Goal: Task Accomplishment & Management: Manage account settings

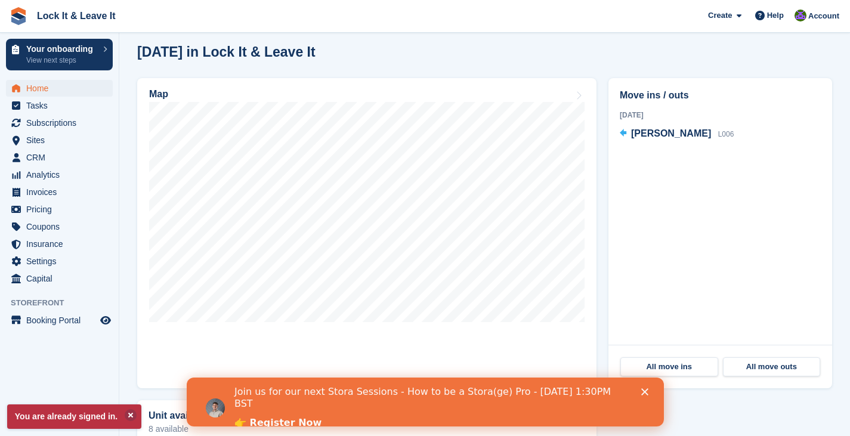
scroll to position [335, 0]
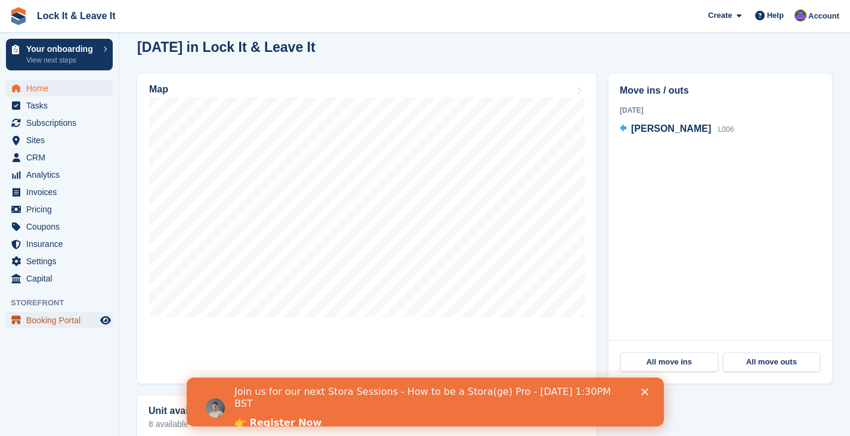
click at [47, 324] on span "Booking Portal" at bounding box center [62, 320] width 72 height 17
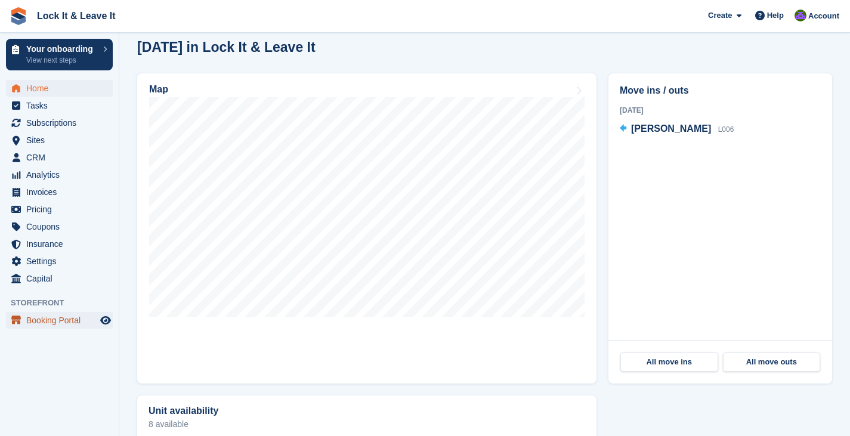
click at [47, 324] on span "Booking Portal" at bounding box center [62, 320] width 72 height 17
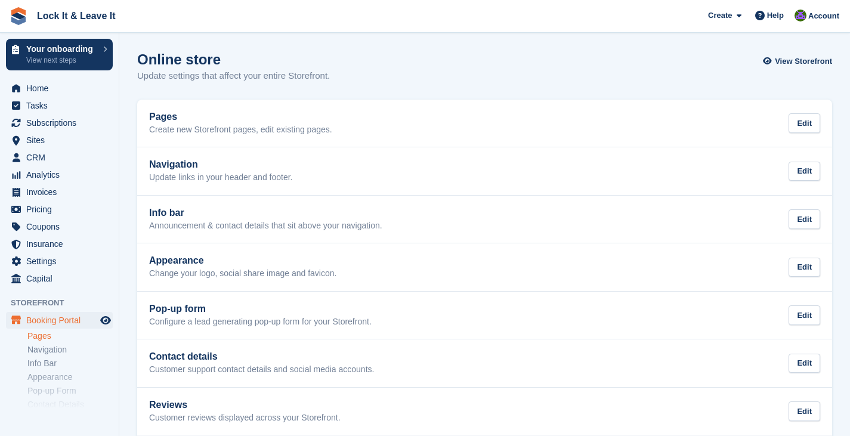
scroll to position [20, 0]
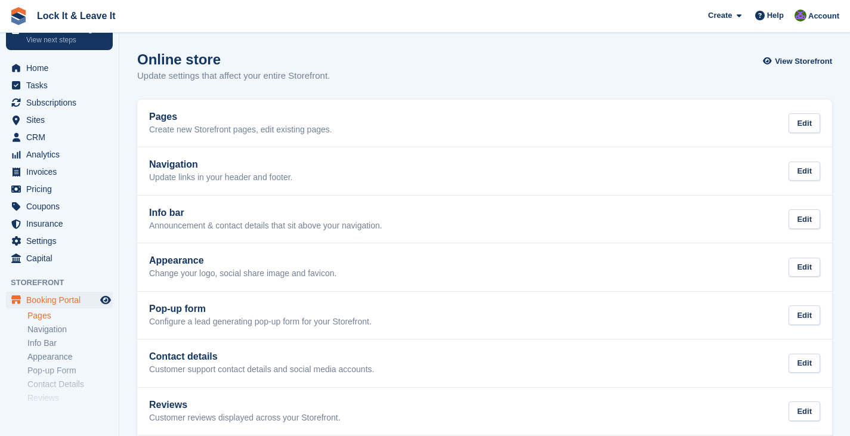
click at [50, 319] on link "Pages" at bounding box center [69, 315] width 85 height 11
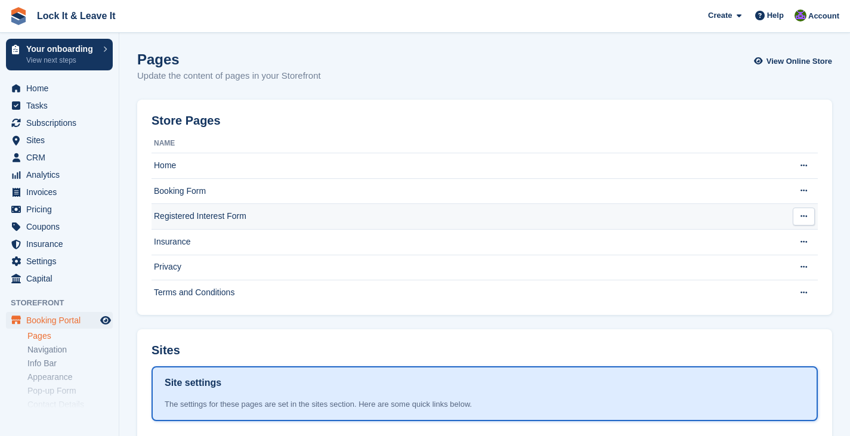
scroll to position [152, 0]
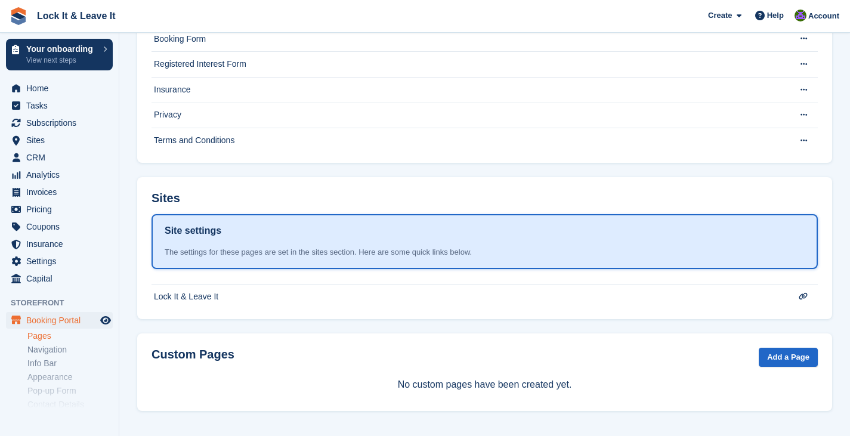
click at [793, 345] on div "Custom Pages Add a Page No custom pages have been created yet." at bounding box center [484, 372] width 695 height 78
click at [789, 359] on link "Add a Page" at bounding box center [788, 358] width 59 height 20
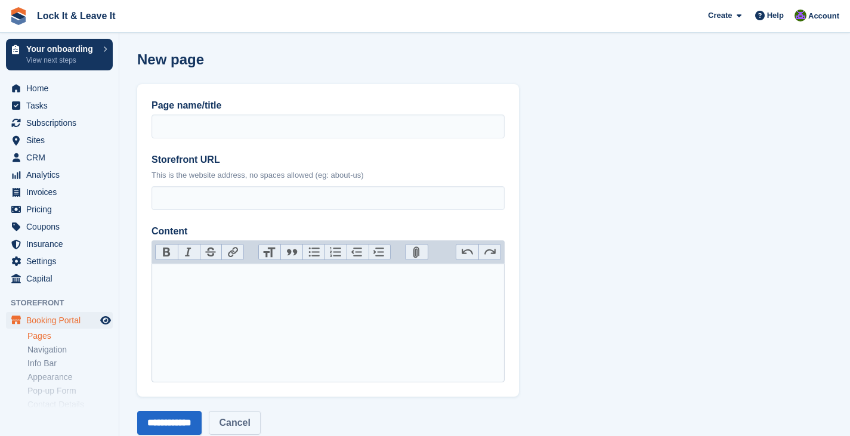
click at [240, 428] on link "Cancel" at bounding box center [234, 423] width 51 height 24
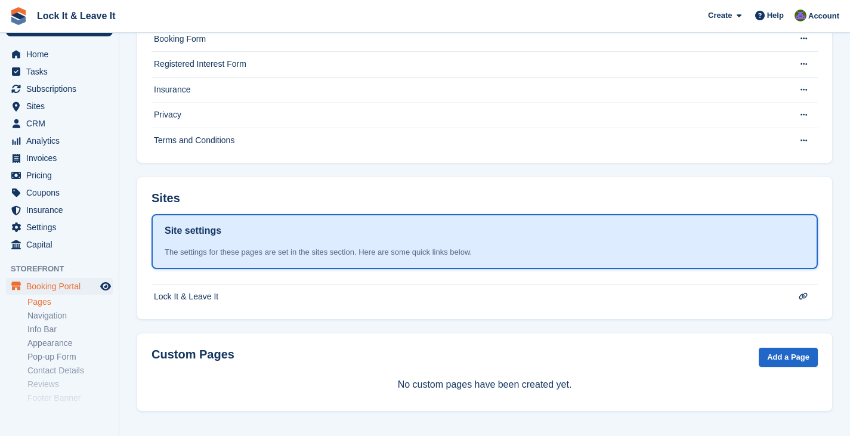
scroll to position [35, 0]
click at [57, 341] on link "Appearance" at bounding box center [69, 342] width 85 height 11
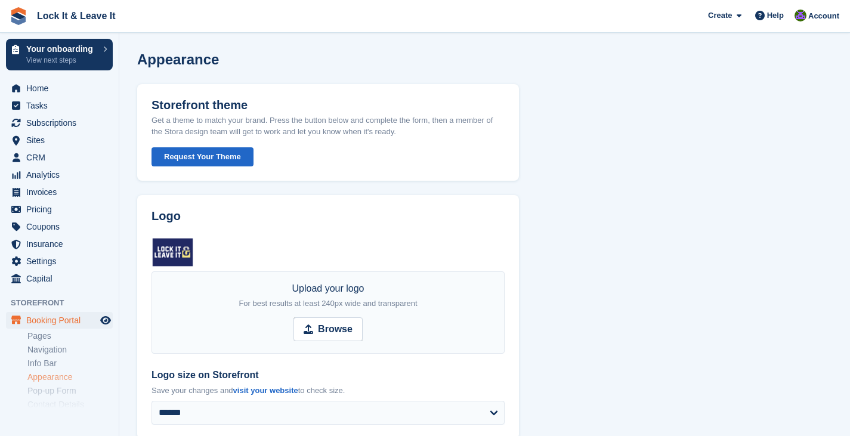
click at [197, 156] on button "Request Your Theme" at bounding box center [203, 157] width 102 height 20
click at [214, 160] on button "Request Your Theme" at bounding box center [203, 157] width 102 height 20
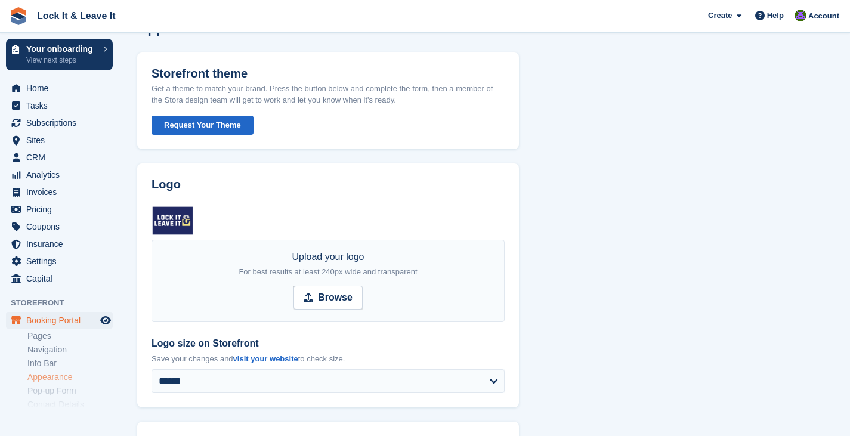
scroll to position [95, 0]
